Goal: Task Accomplishment & Management: Manage account settings

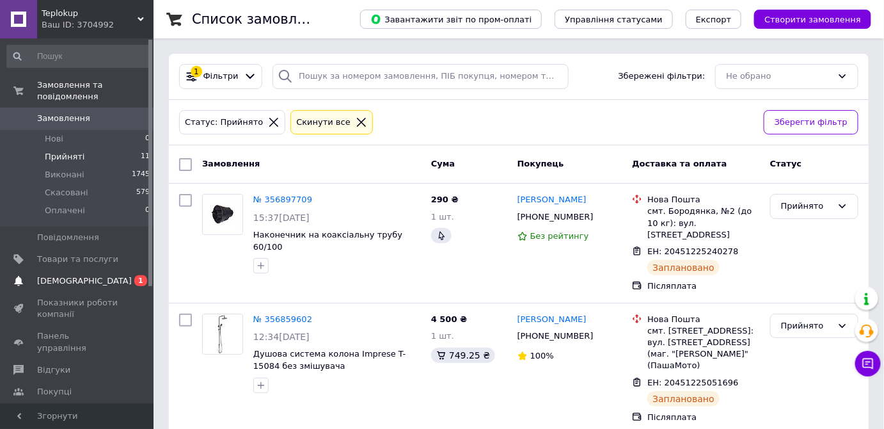
click at [112, 276] on link "Сповіщення 0 1" at bounding box center [78, 281] width 157 height 22
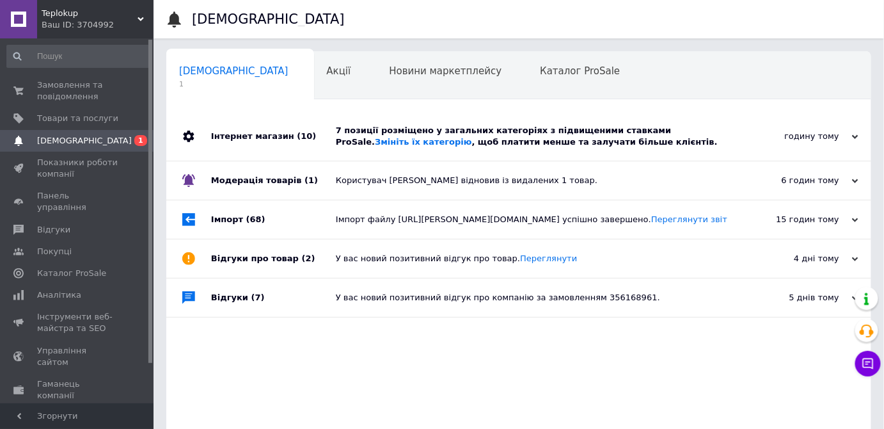
click at [467, 133] on div "7 позиції розміщено у загальних категоріях з підвищеними ставками ProSale. Змін…" at bounding box center [533, 136] width 395 height 23
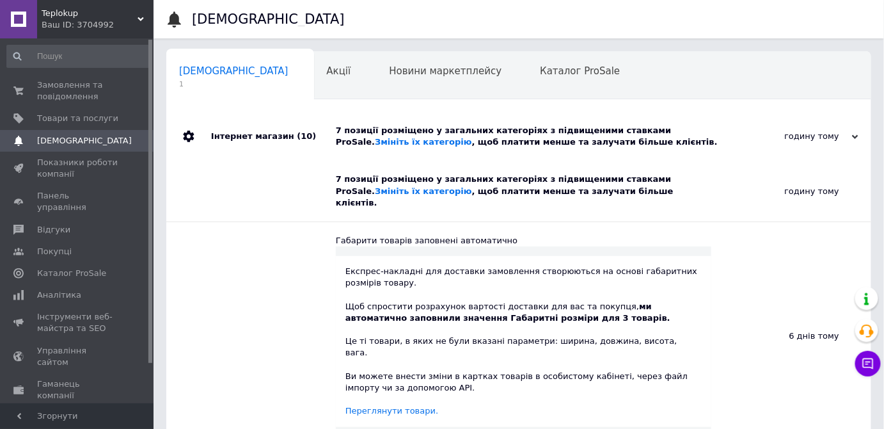
drag, startPoint x: 467, startPoint y: 133, endPoint x: 380, endPoint y: 116, distance: 88.6
click at [467, 133] on div "7 позиції розміщено у загальних категоріях з підвищеними ставками ProSale. Змін…" at bounding box center [533, 136] width 395 height 23
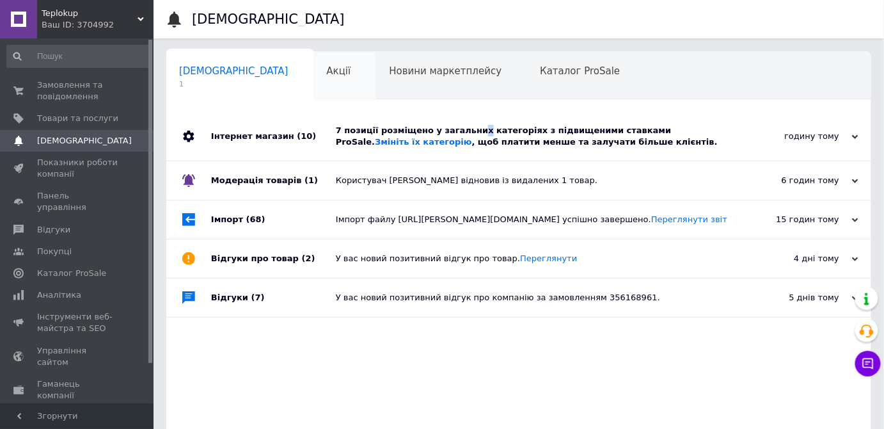
click at [314, 88] on div "Акції 0" at bounding box center [345, 76] width 63 height 49
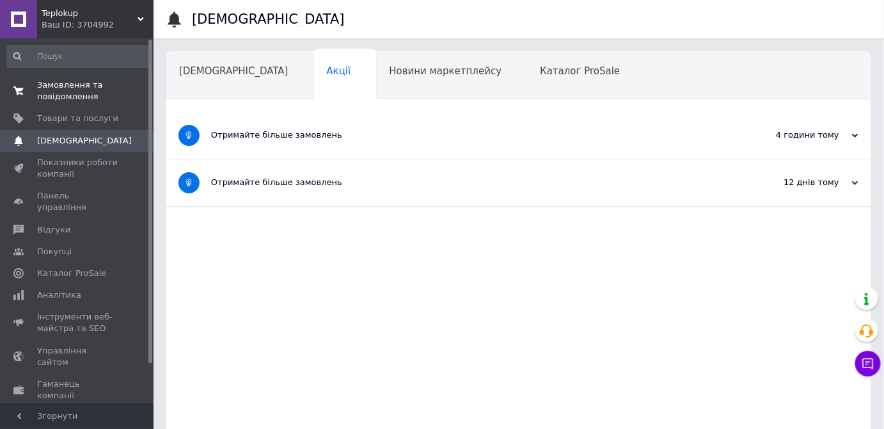
click at [113, 96] on span "Замовлення та повідомлення" at bounding box center [77, 90] width 81 height 23
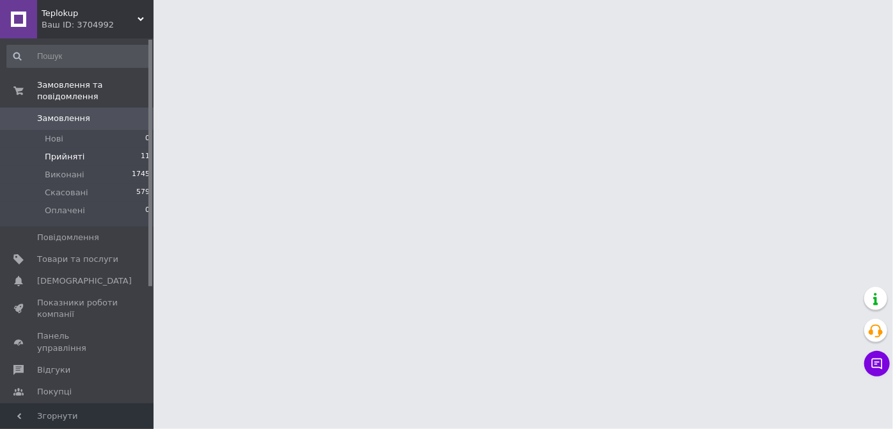
click at [92, 148] on li "Прийняті 11" at bounding box center [78, 157] width 157 height 18
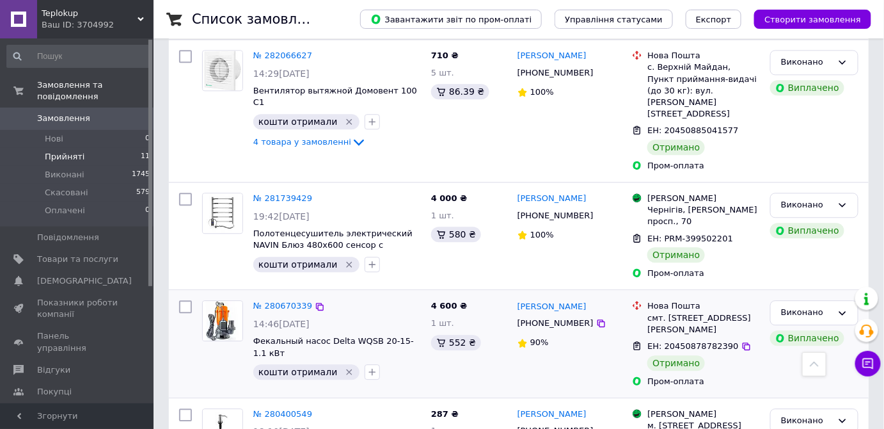
scroll to position [1024, 0]
